Goal: Task Accomplishment & Management: Manage account settings

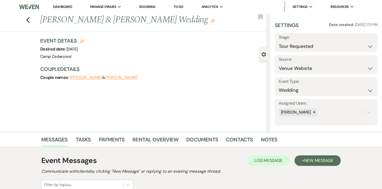
select select "2"
select select "5"
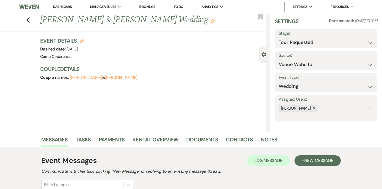
click at [62, 9] on link "Dashboard" at bounding box center [62, 6] width 19 height 5
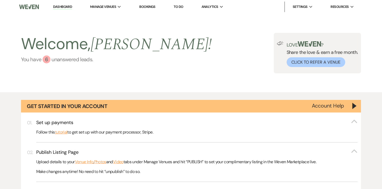
click at [68, 59] on link "You have 6 unanswered lead s ." at bounding box center [116, 59] width 191 height 8
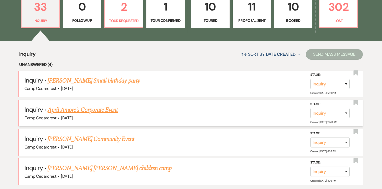
scroll to position [298, 0]
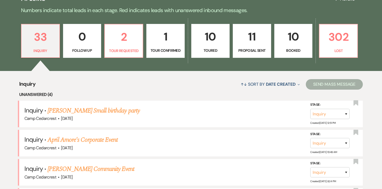
click at [162, 52] on p "Tour Confirmed" at bounding box center [165, 50] width 31 height 6
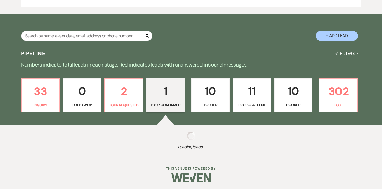
select select "4"
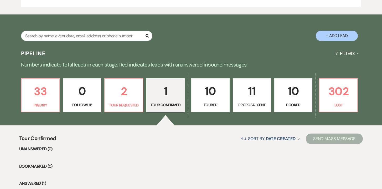
click at [210, 99] on link "10 Toured" at bounding box center [210, 95] width 38 height 34
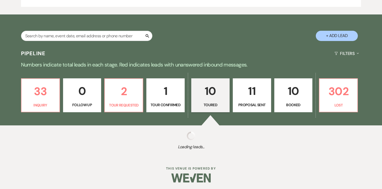
select select "5"
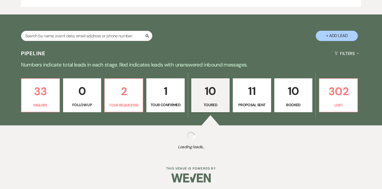
select select "5"
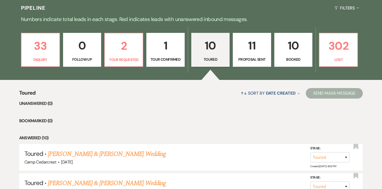
scroll to position [260, 0]
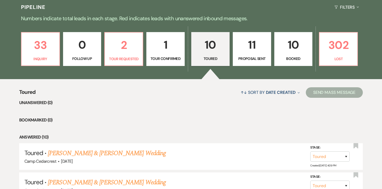
click at [253, 50] on p "11" at bounding box center [251, 45] width 31 height 18
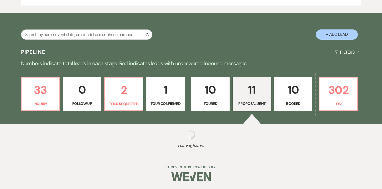
scroll to position [214, 0]
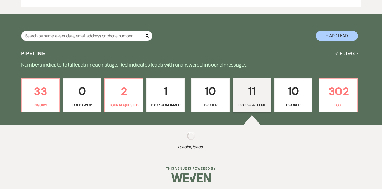
select select "6"
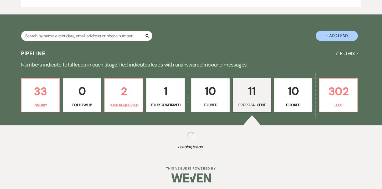
select select "6"
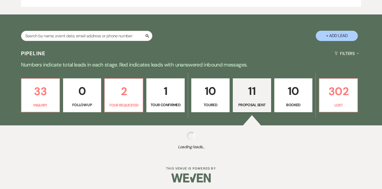
select select "6"
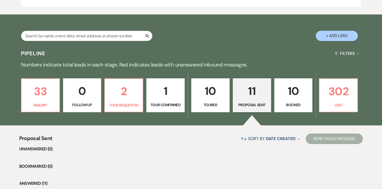
click at [294, 94] on p "10" at bounding box center [292, 91] width 31 height 18
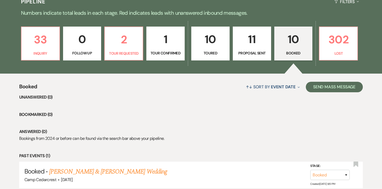
scroll to position [244, 0]
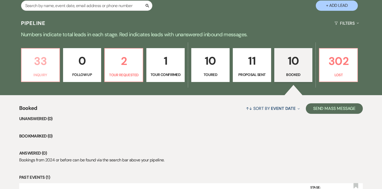
click at [42, 66] on p "33" at bounding box center [40, 61] width 31 height 18
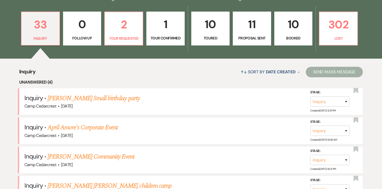
scroll to position [337, 0]
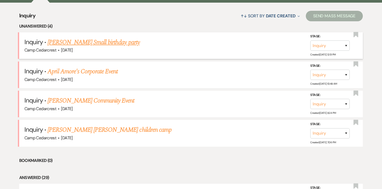
click at [123, 39] on link "[PERSON_NAME] Small birthday party" at bounding box center [93, 42] width 92 height 9
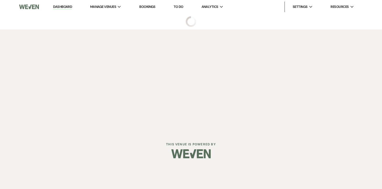
select select "5"
select select "13"
